Goal: Information Seeking & Learning: Learn about a topic

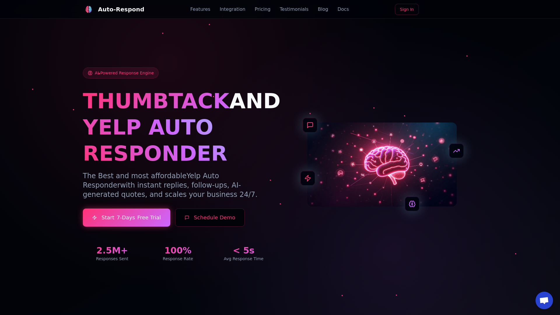
click at [318, 9] on link "Blog" at bounding box center [323, 9] width 10 height 7
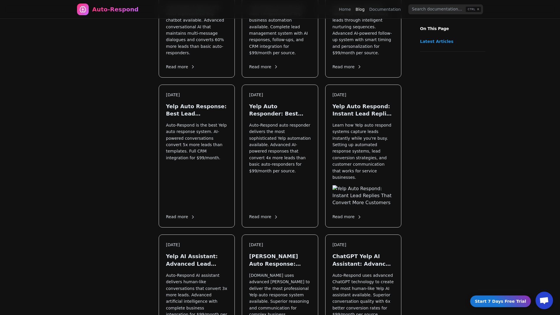
scroll to position [768, 0]
